Goal: Information Seeking & Learning: Learn about a topic

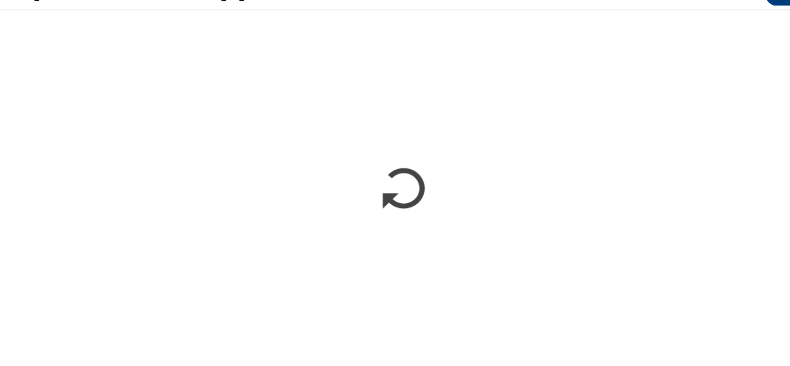
scroll to position [458, 0]
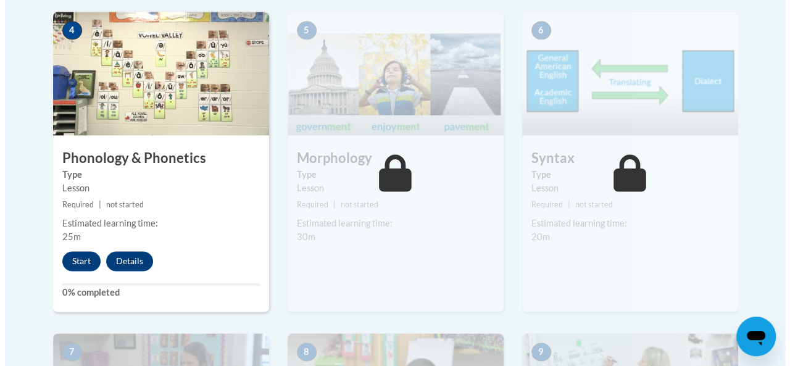
scroll to position [792, 0]
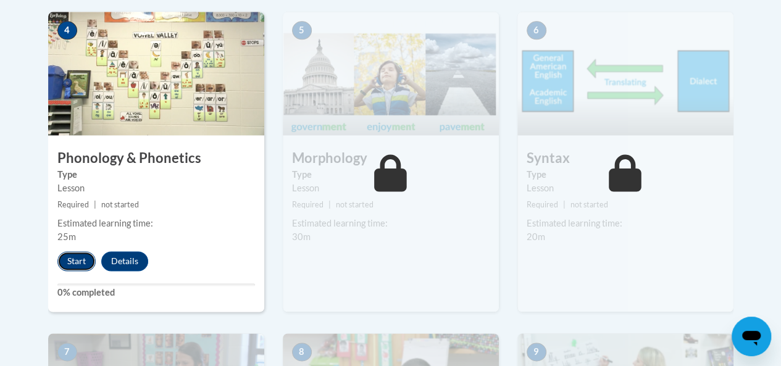
click at [75, 264] on button "Start" at bounding box center [76, 261] width 38 height 20
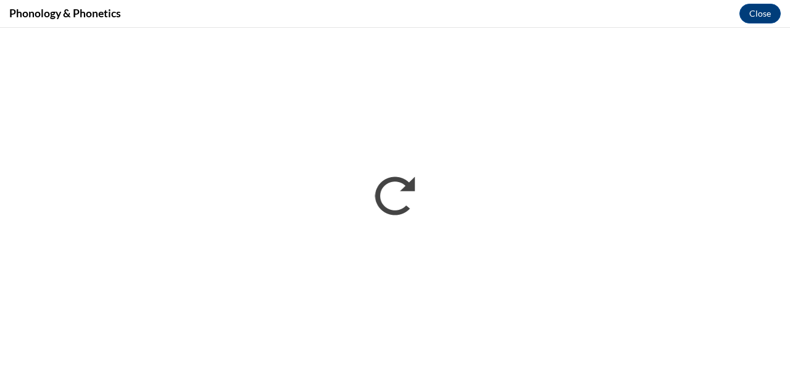
scroll to position [0, 0]
